Goal: Find specific page/section: Find specific page/section

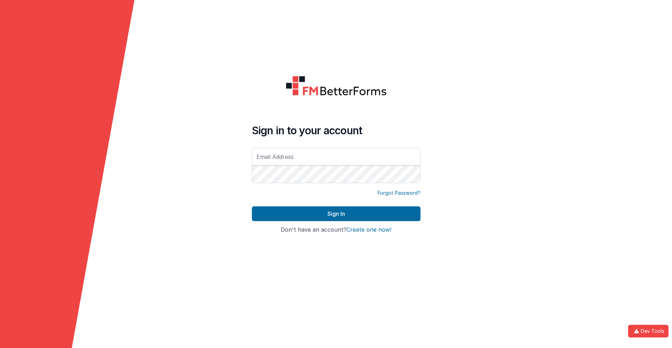
click at [336, 156] on input "text" at bounding box center [336, 157] width 169 height 18
type input "[PERSON_NAME][EMAIL_ADDRESS][DOMAIN_NAME]"
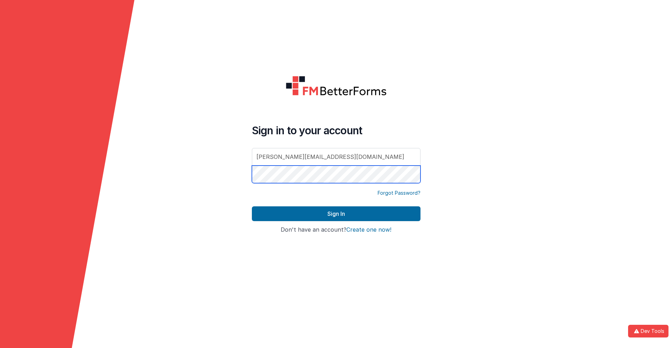
click at [252, 206] on button "Sign In" at bounding box center [336, 213] width 169 height 15
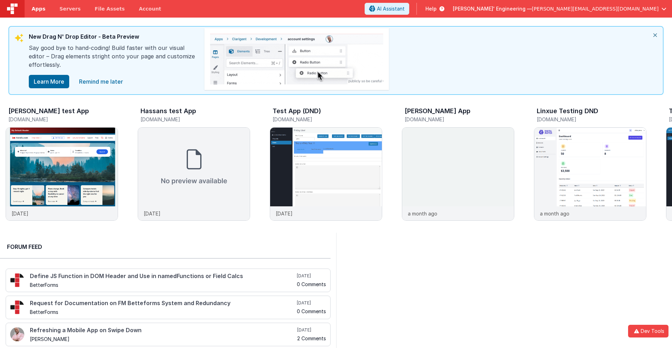
click at [38, 9] on span "Apps" at bounding box center [39, 8] width 14 height 7
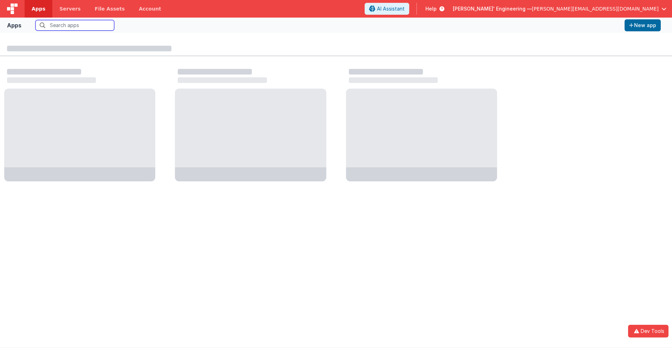
click at [75, 25] on input "text" at bounding box center [74, 25] width 79 height 11
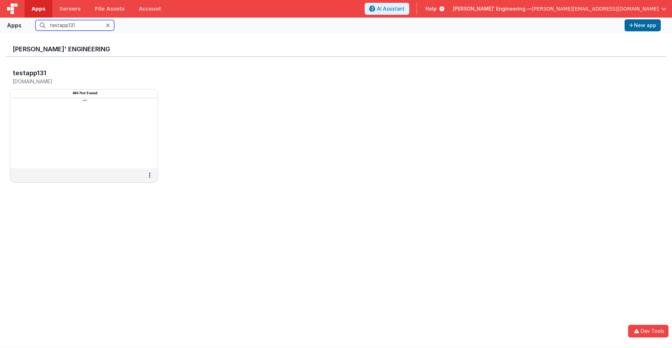
type input "testapp131"
click at [75, 25] on input "testapp131" at bounding box center [74, 25] width 79 height 11
click at [77, 81] on h5 "[DOMAIN_NAME]" at bounding box center [77, 81] width 128 height 5
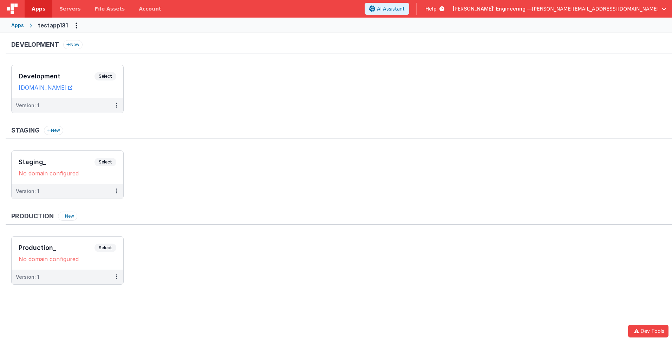
click at [142, 229] on div "Production New Production_ Select URLs No domain configured Version: 1" at bounding box center [339, 251] width 666 height 80
